Goal: Transaction & Acquisition: Purchase product/service

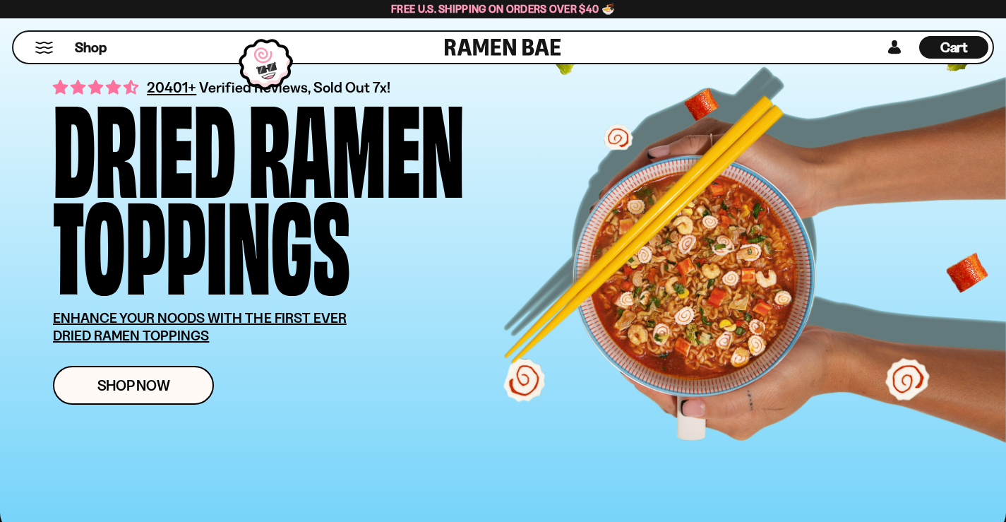
scroll to position [141, 0]
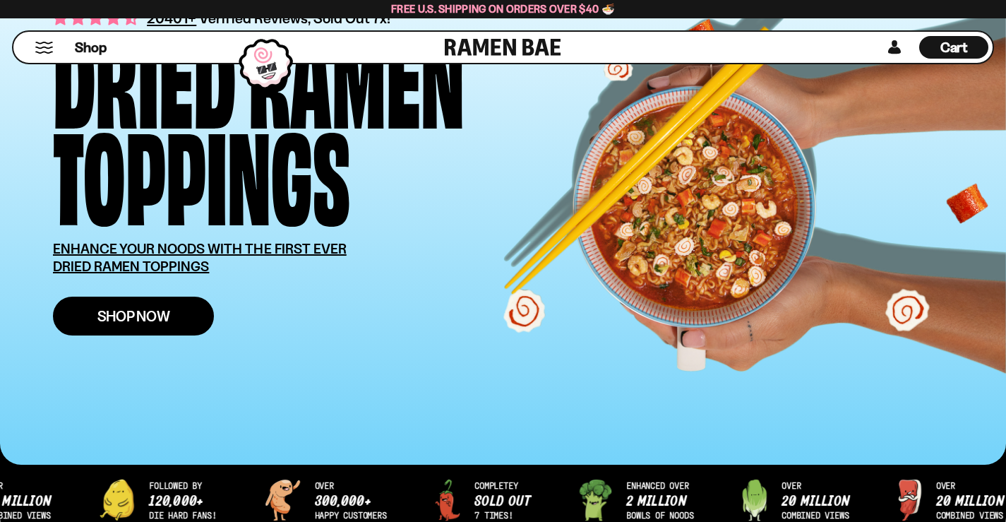
click at [160, 327] on link "Shop Now" at bounding box center [133, 315] width 161 height 39
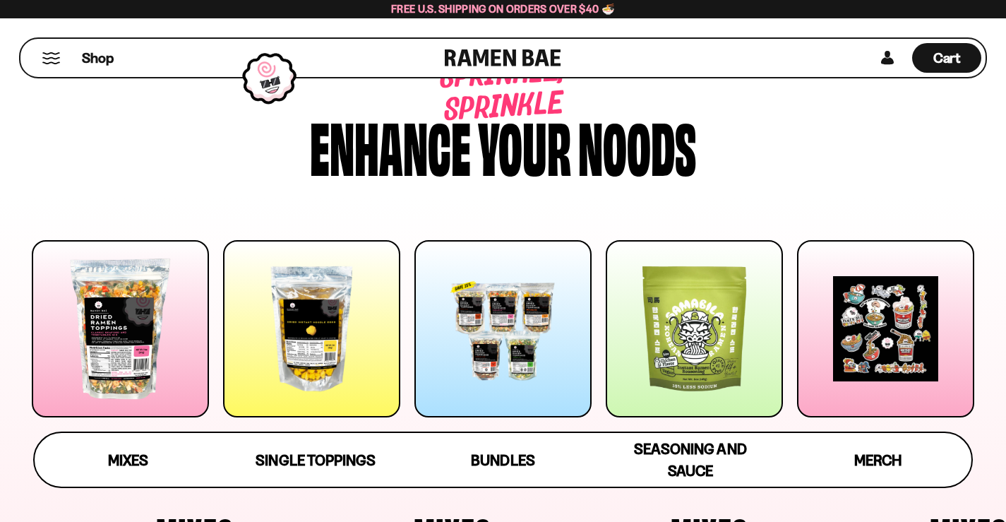
scroll to position [71, 0]
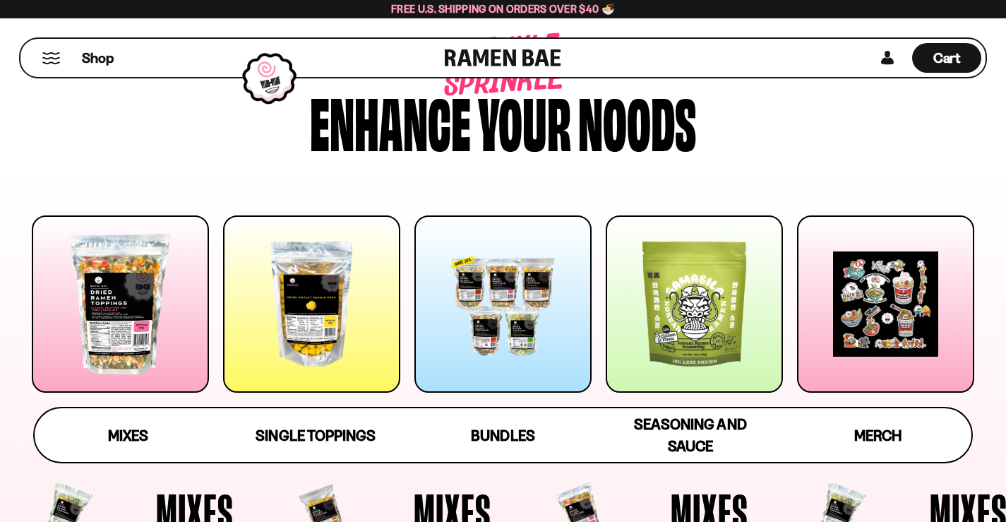
drag, startPoint x: 0, startPoint y: 0, endPoint x: 160, endPoint y: 328, distance: 364.6
click at [160, 328] on div at bounding box center [120, 303] width 177 height 177
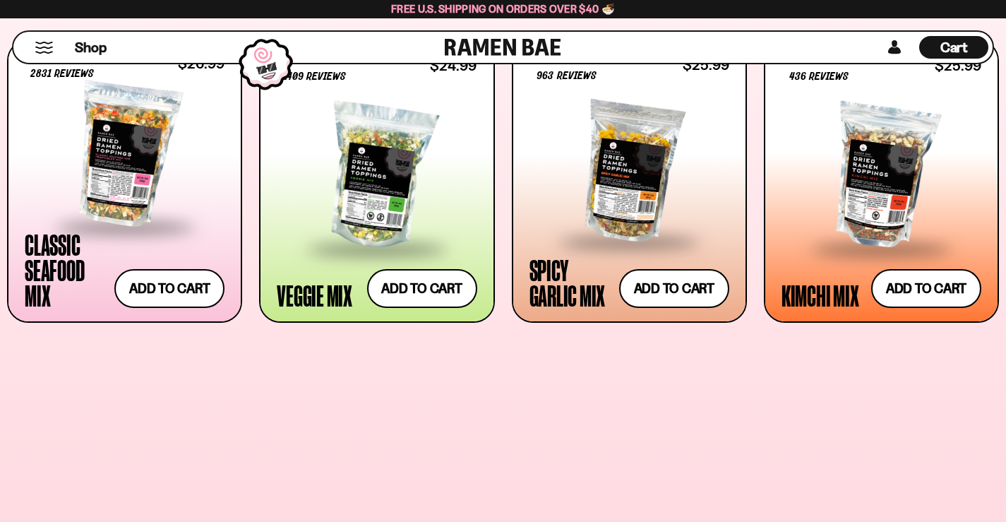
scroll to position [622, 0]
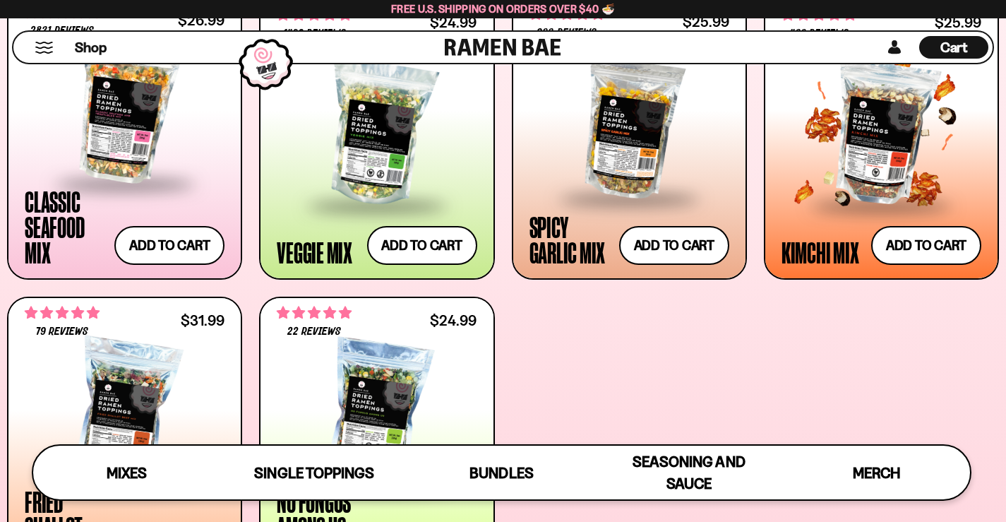
click at [829, 209] on span at bounding box center [881, 205] width 172 height 49
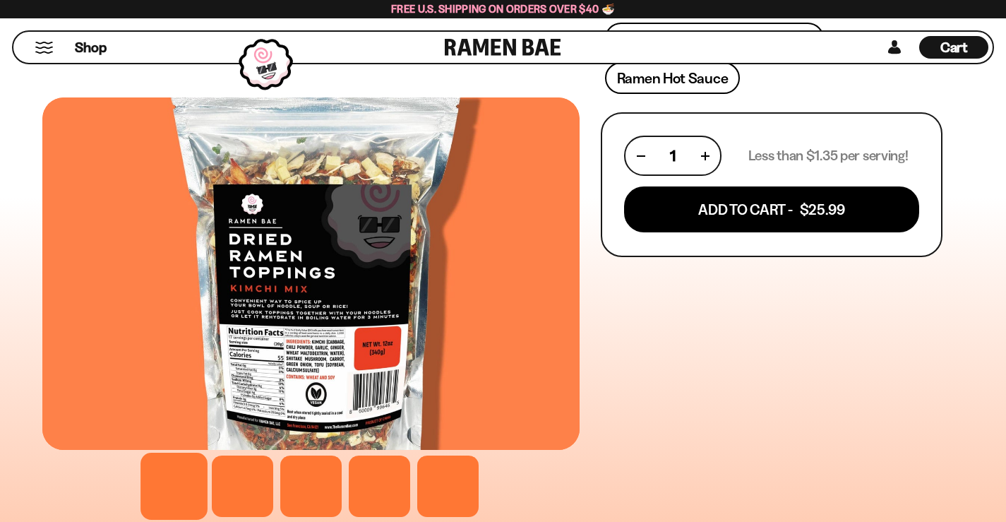
scroll to position [706, 0]
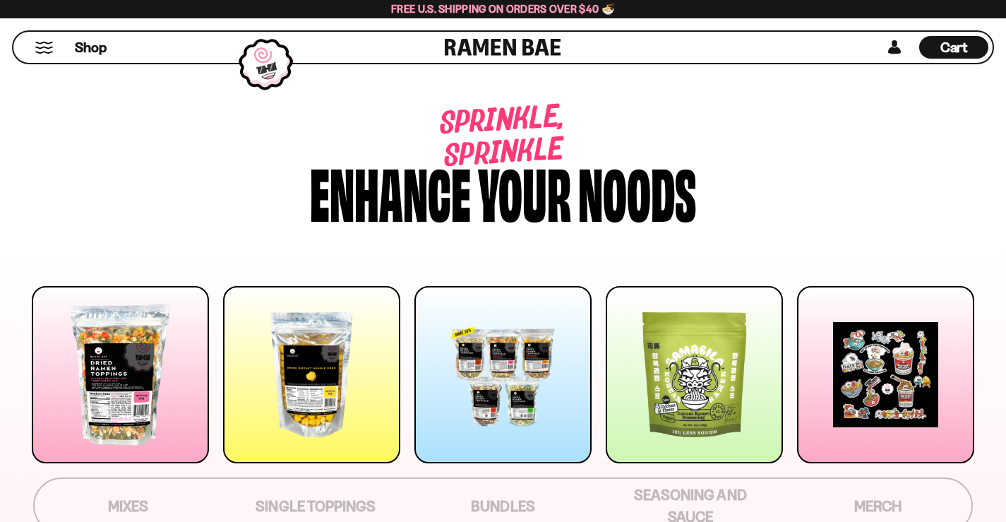
scroll to position [604, 0]
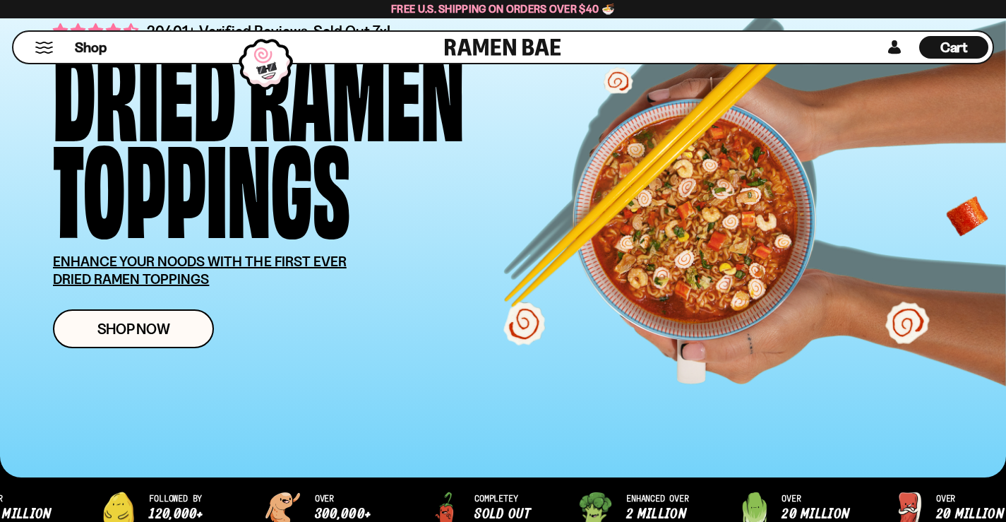
scroll to position [141, 0]
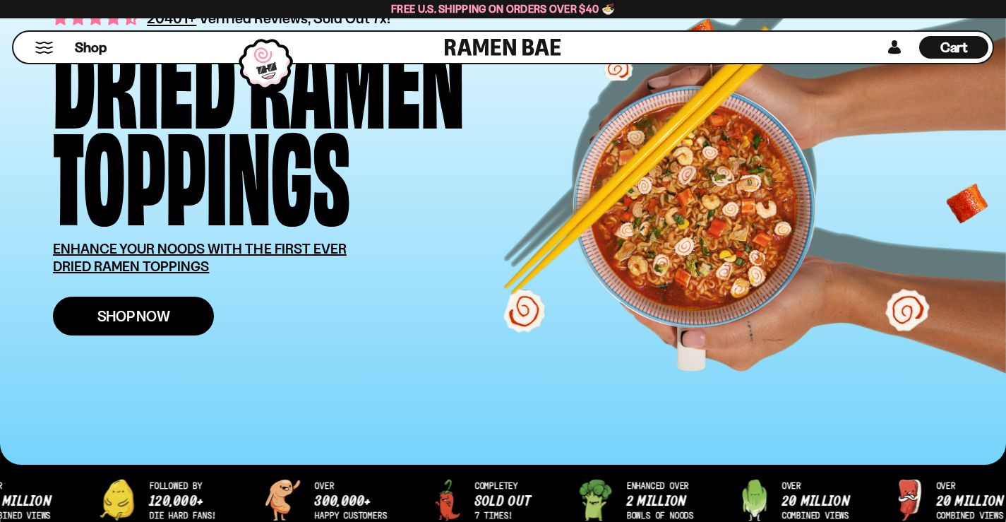
click at [166, 323] on span "Shop Now" at bounding box center [133, 315] width 73 height 15
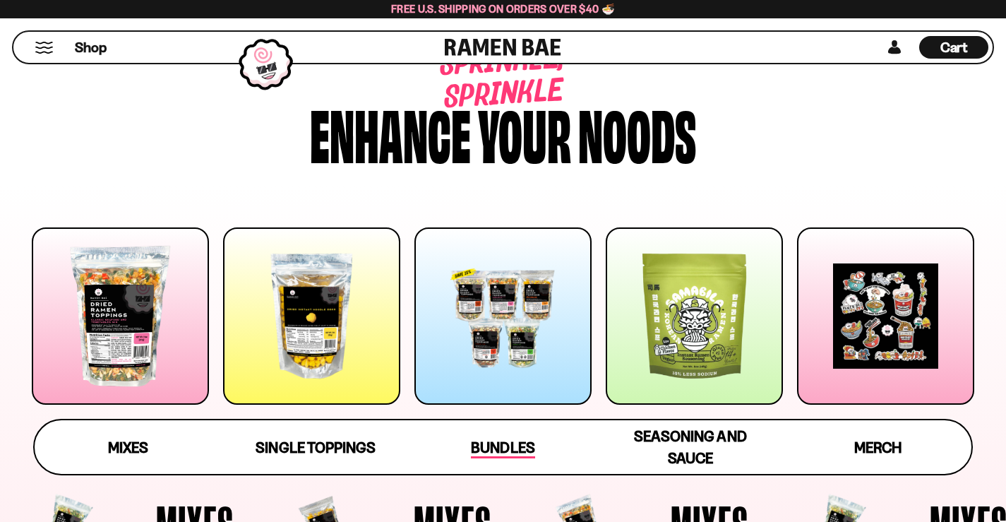
scroll to position [53, 0]
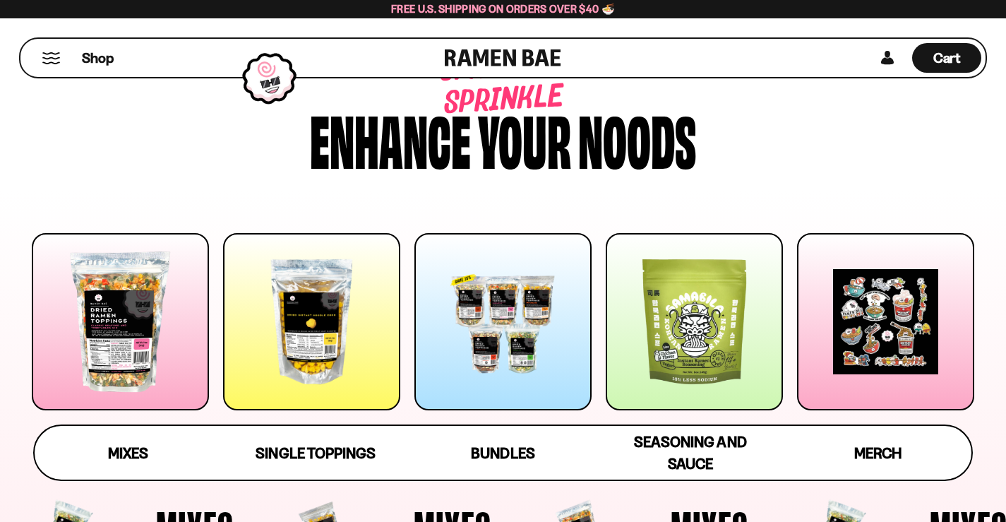
click at [503, 345] on div at bounding box center [502, 321] width 177 height 177
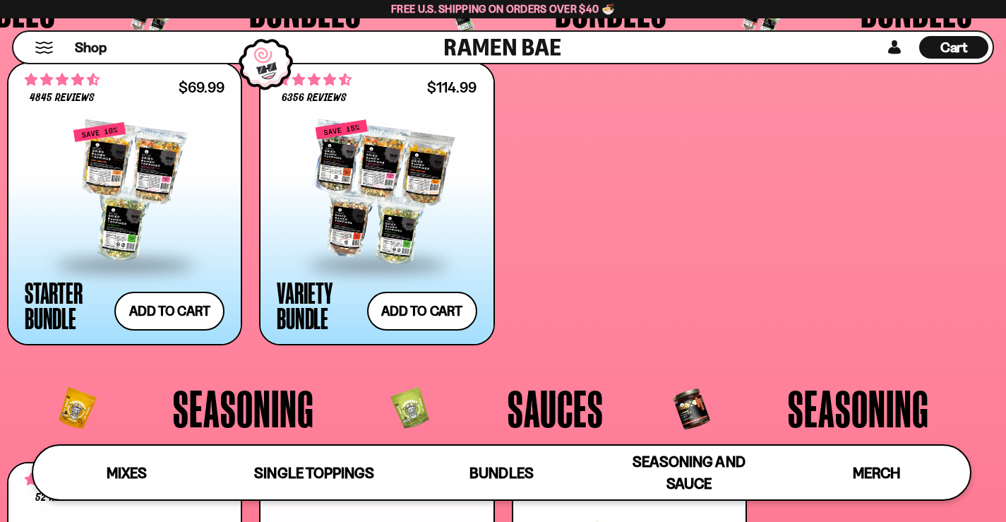
scroll to position [2851, 0]
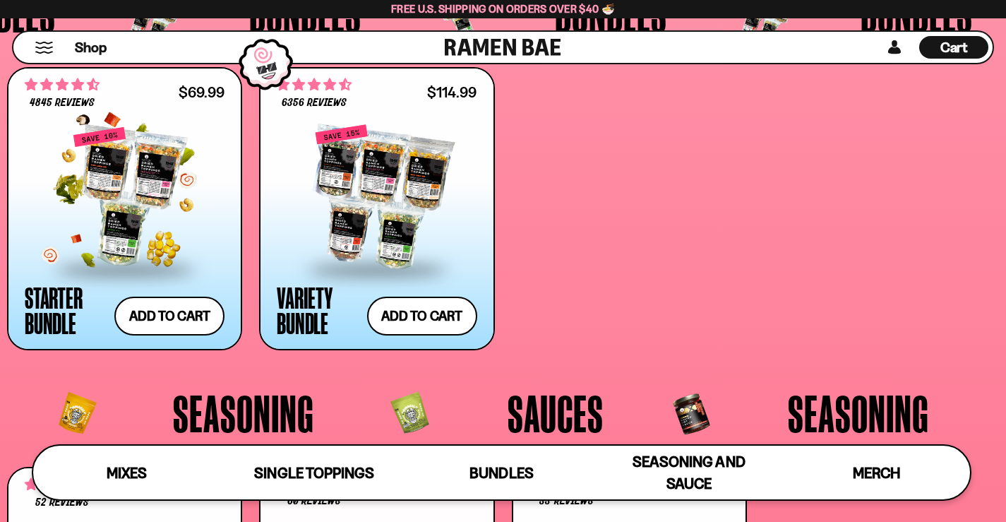
click at [181, 220] on div at bounding box center [125, 196] width 200 height 141
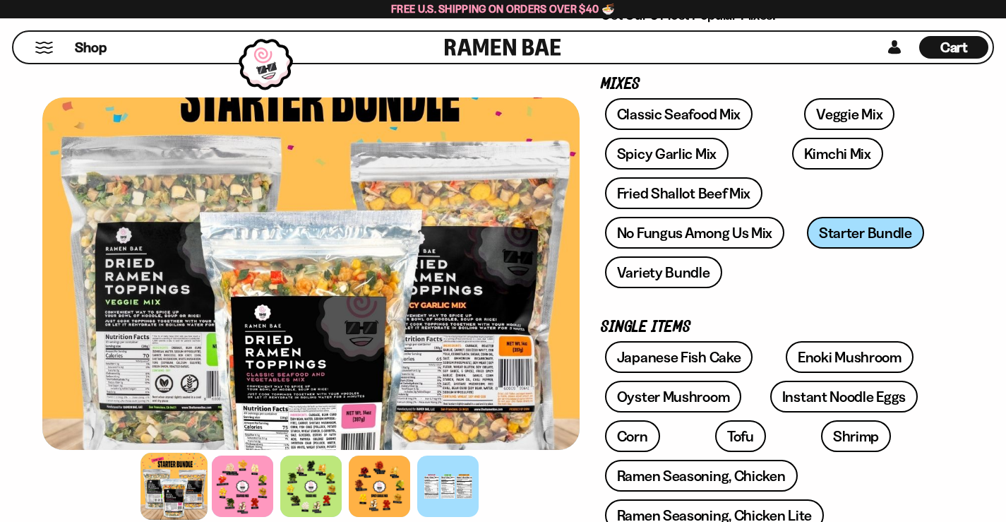
scroll to position [212, 0]
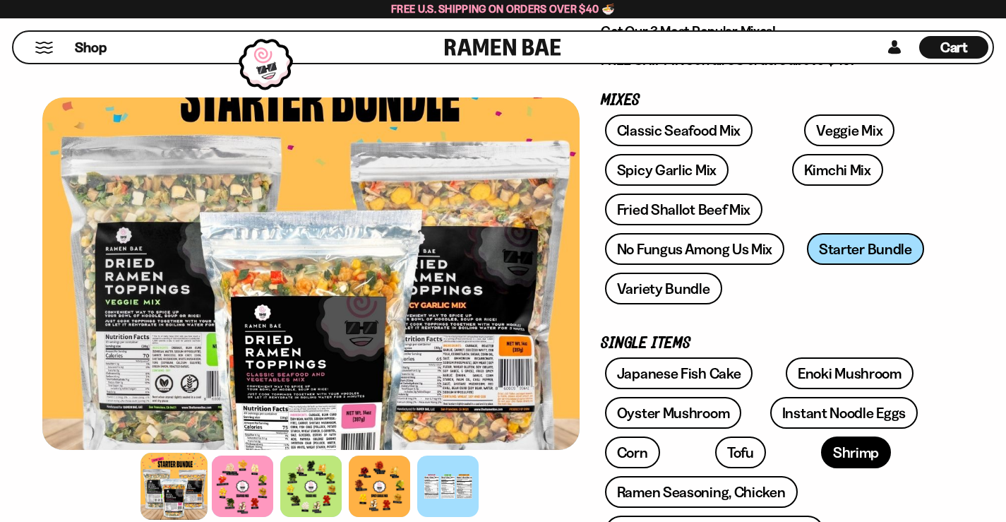
click at [821, 436] on link "Shrimp" at bounding box center [856, 452] width 70 height 32
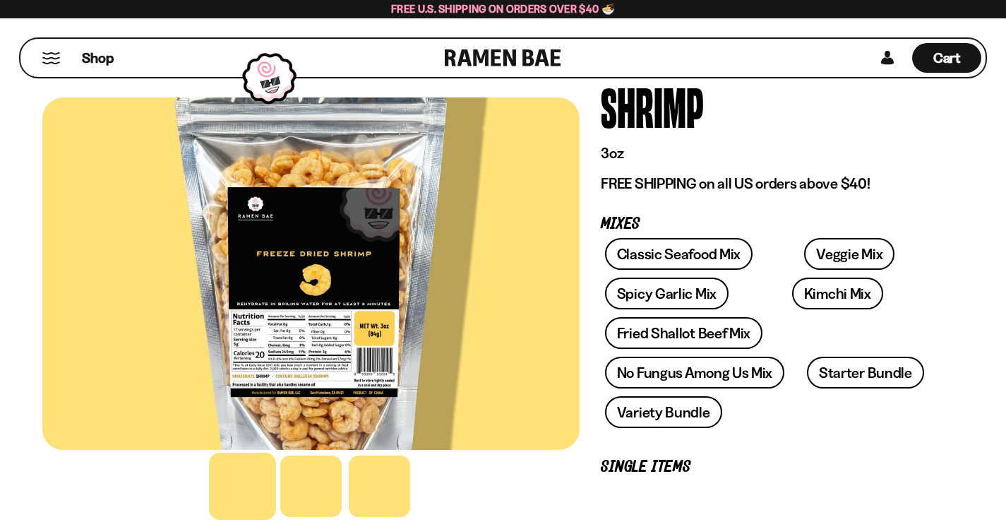
scroll to position [141, 0]
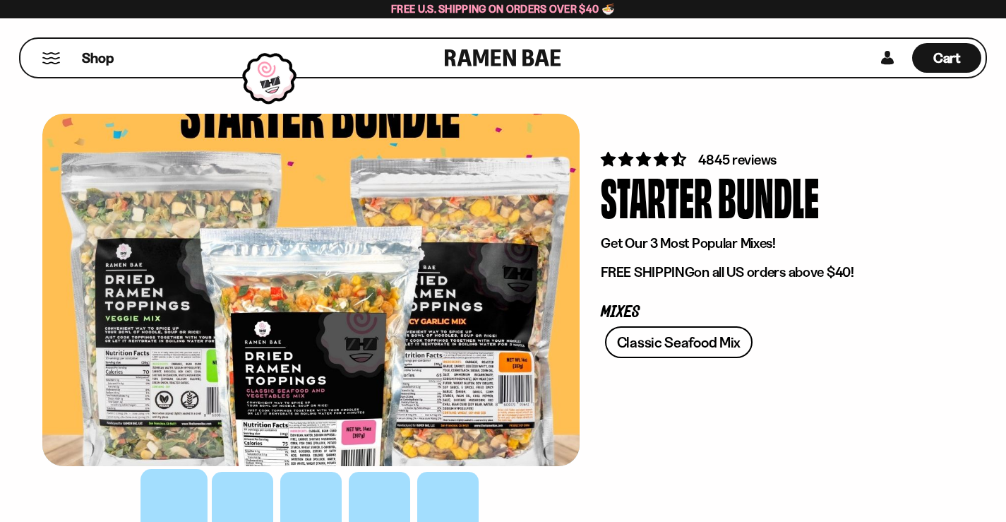
scroll to position [212, 0]
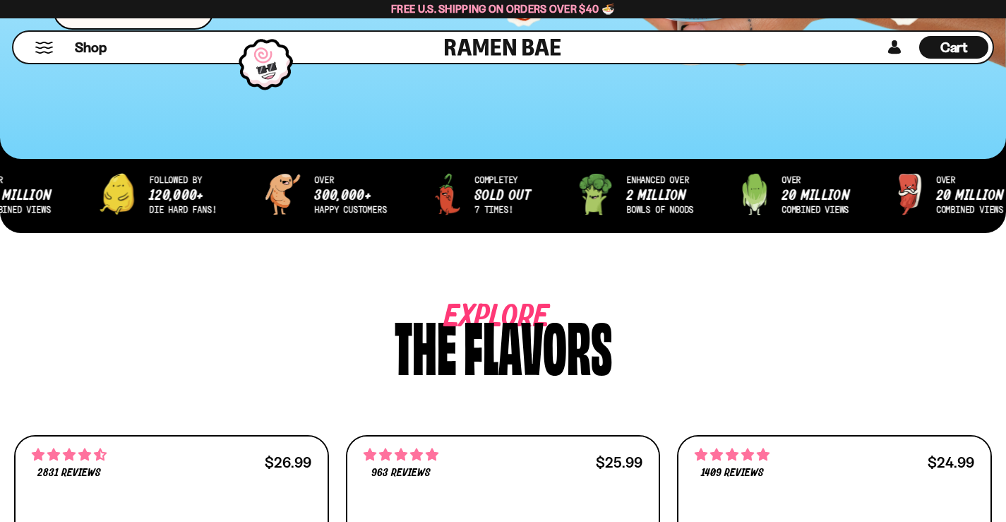
scroll to position [565, 0]
